Goal: Task Accomplishment & Management: Use online tool/utility

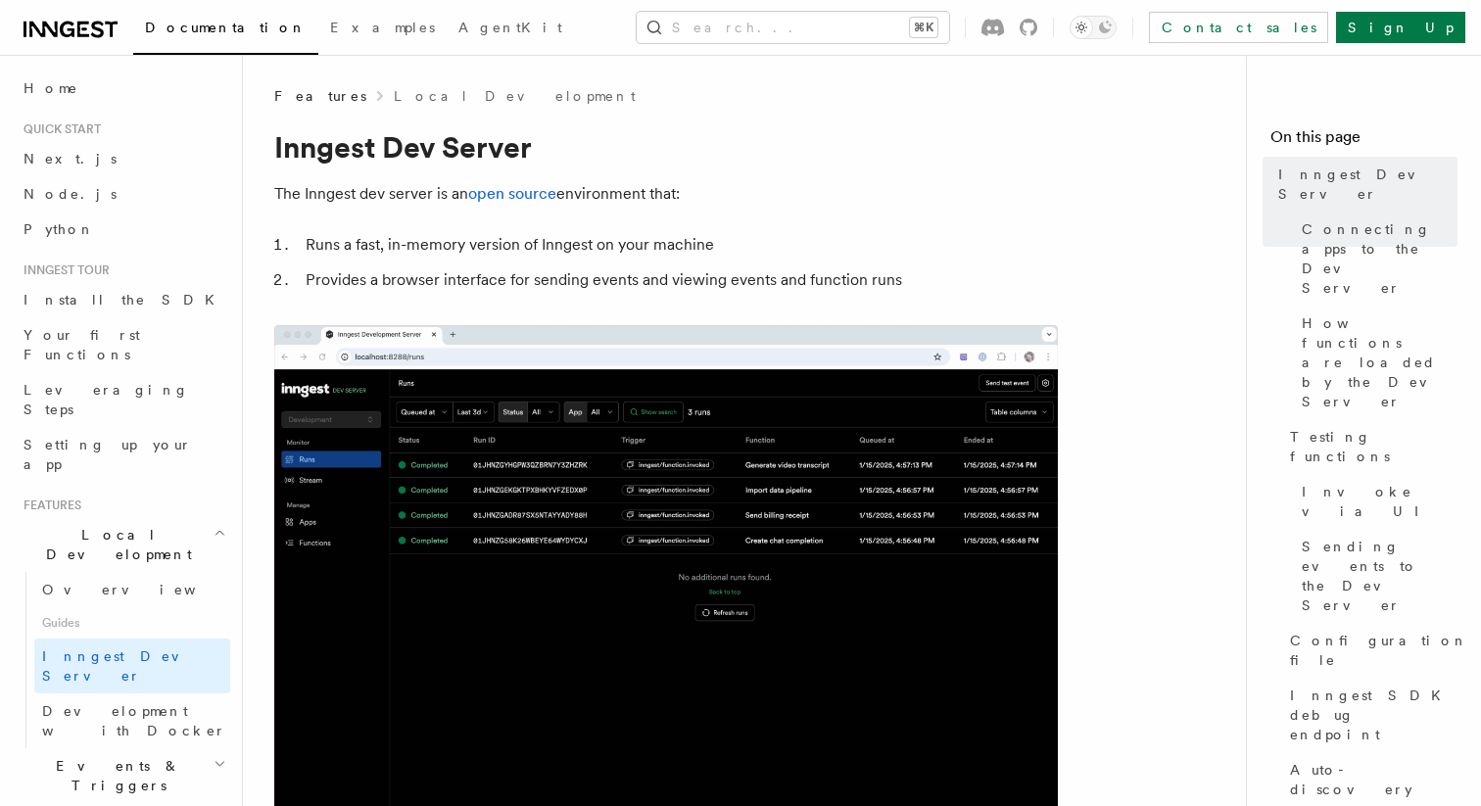
click at [450, 531] on img at bounding box center [665, 591] width 783 height 533
copy span "latest"
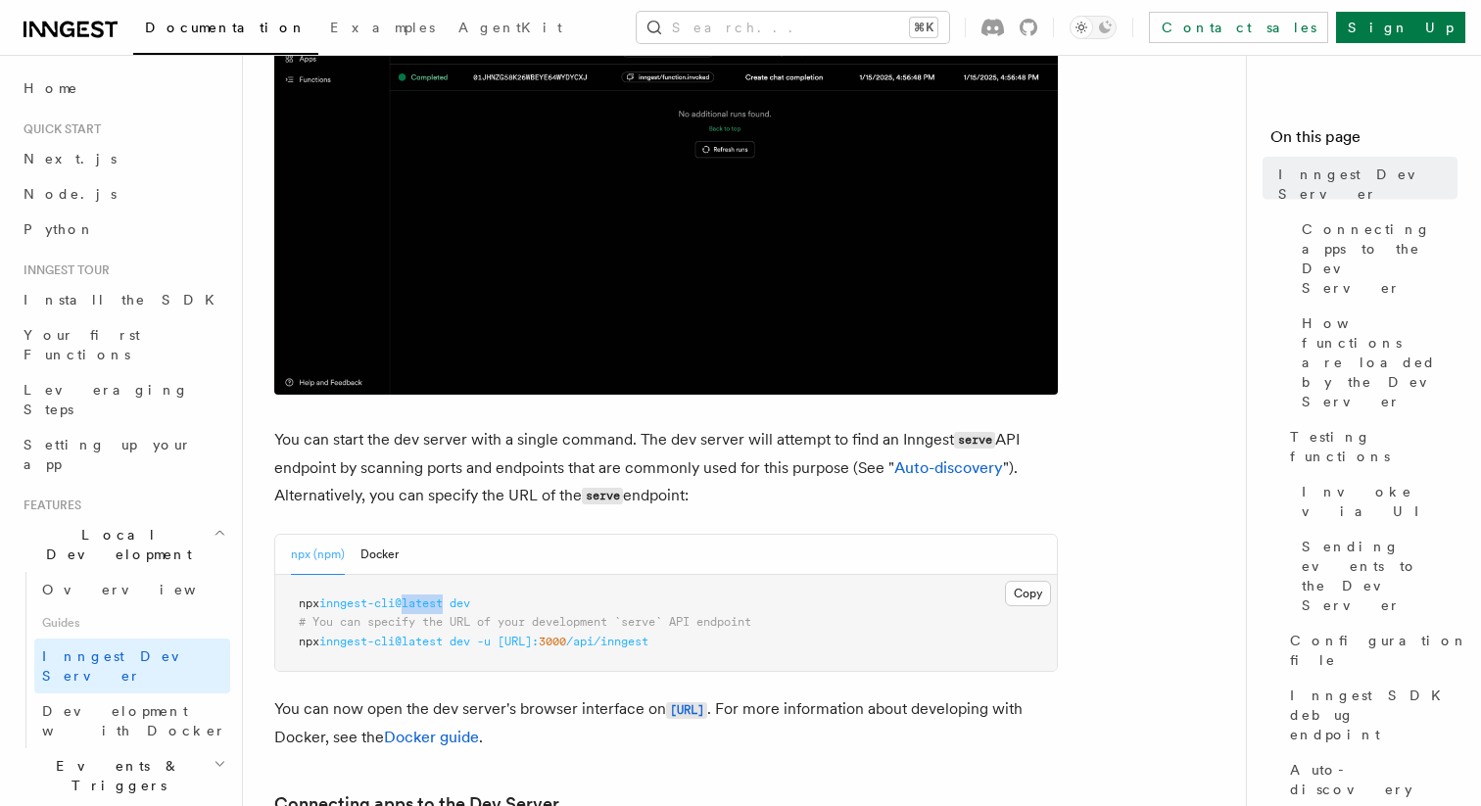
scroll to position [521, 0]
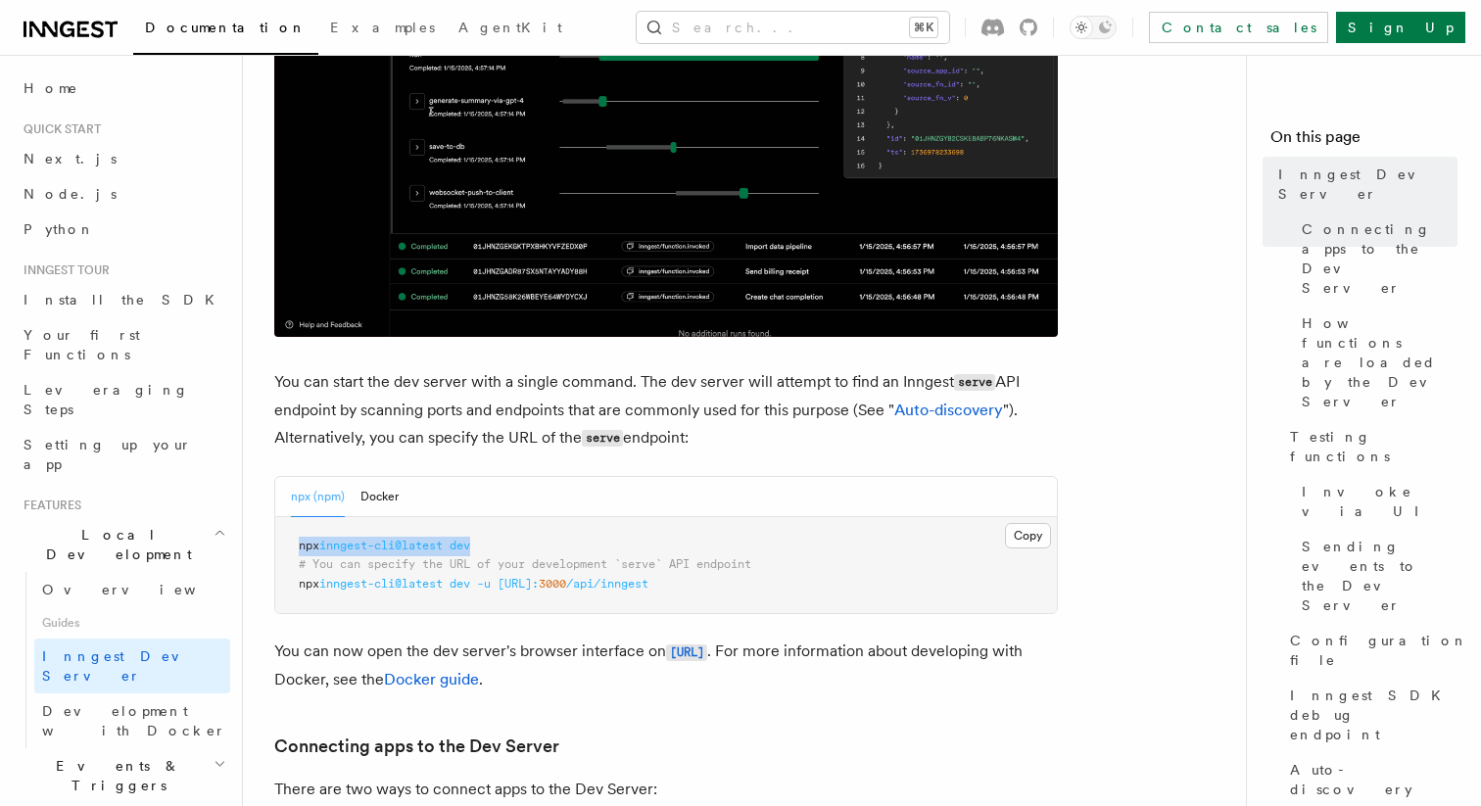
drag, startPoint x: 483, startPoint y: 548, endPoint x: 249, endPoint y: 552, distance: 234.1
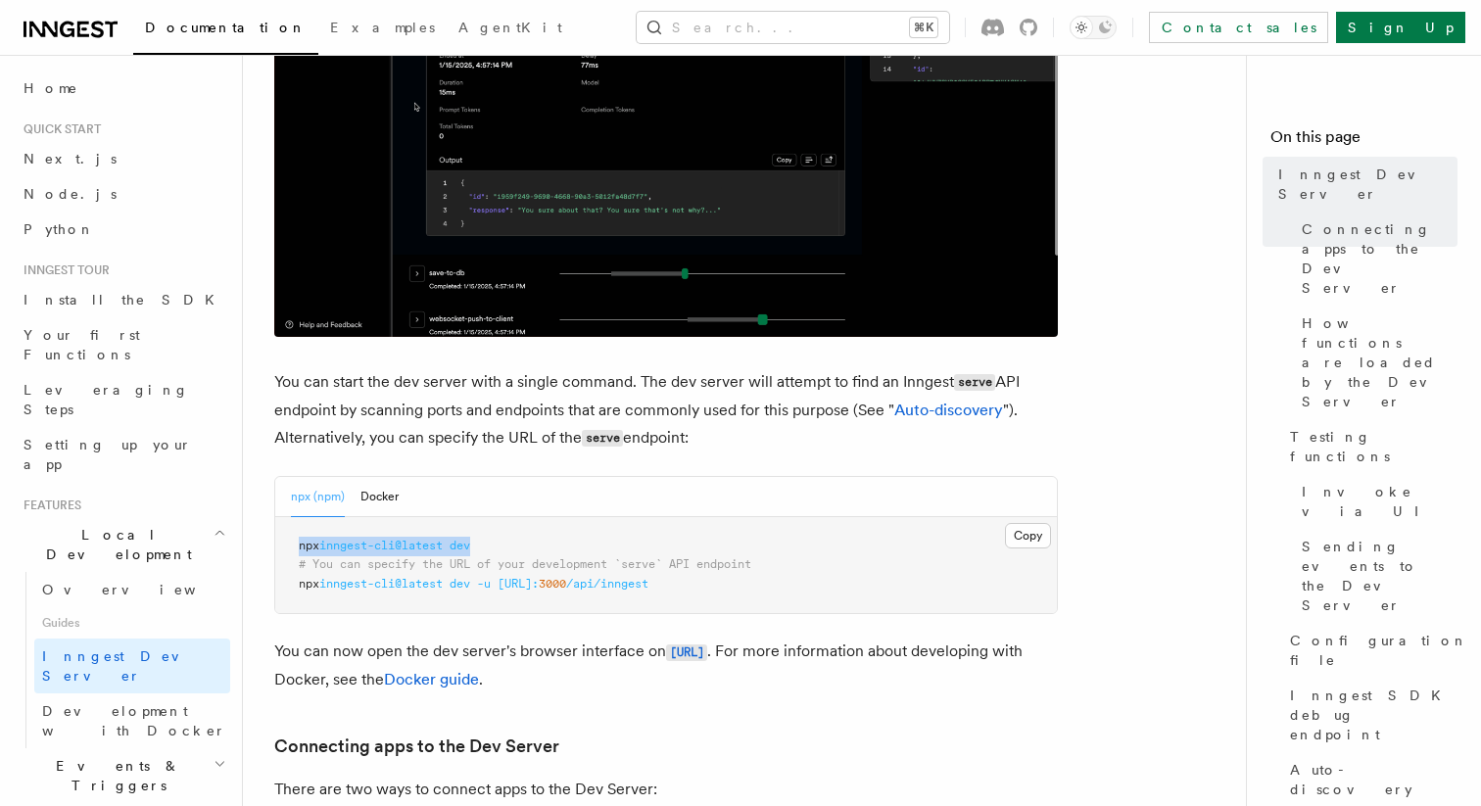
copy span "npx inngest-cli@latest dev"
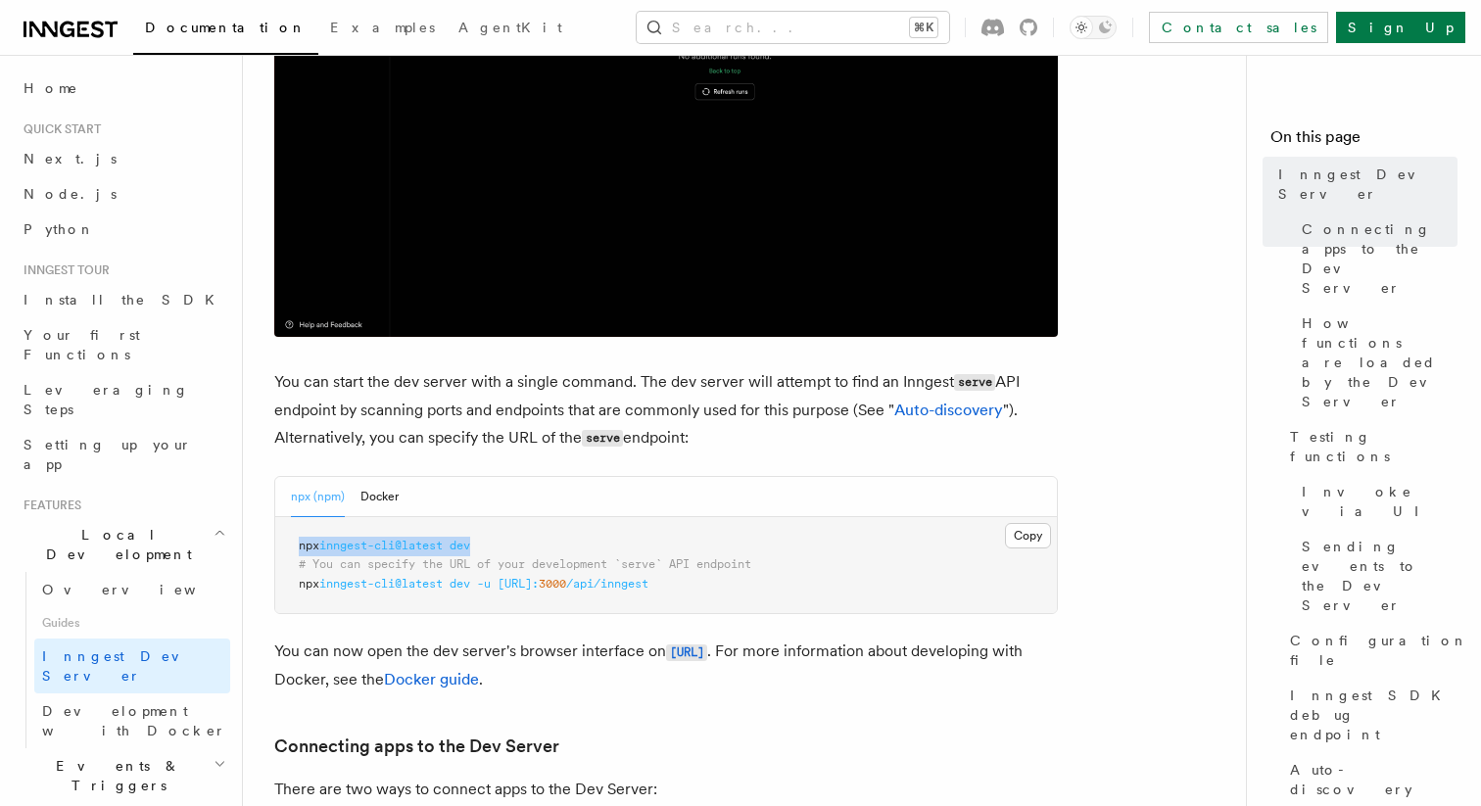
copy span "npx inngest-cli@latest dev"
